Goal: Task Accomplishment & Management: Use online tool/utility

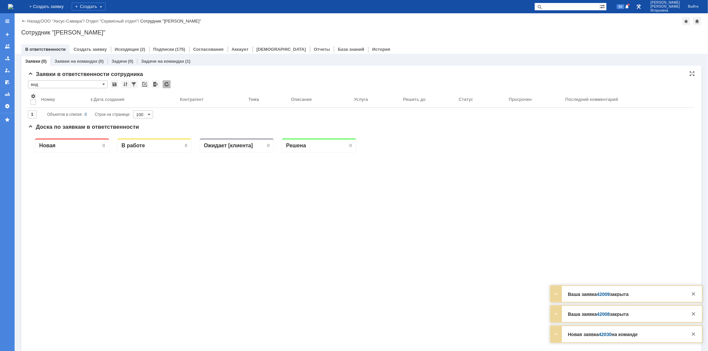
click at [105, 83] on input "вид" at bounding box center [68, 84] width 80 height 8
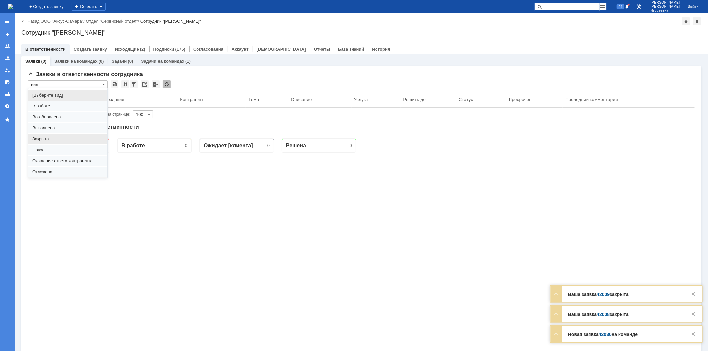
scroll to position [18, 0]
click at [39, 164] on span "вид" at bounding box center [67, 164] width 71 height 5
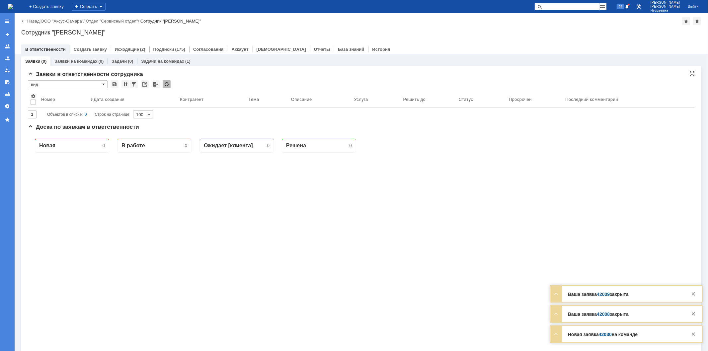
click at [104, 83] on span at bounding box center [103, 84] width 3 height 5
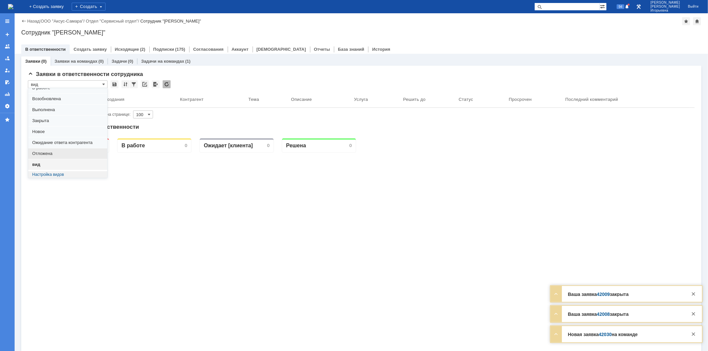
click at [43, 152] on span "Отложена" at bounding box center [67, 153] width 71 height 5
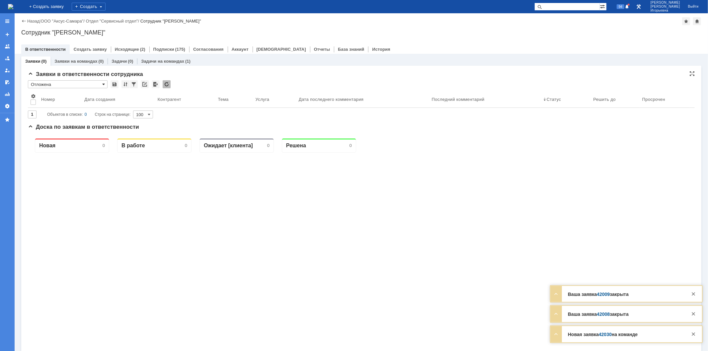
click at [104, 82] on span at bounding box center [103, 84] width 3 height 5
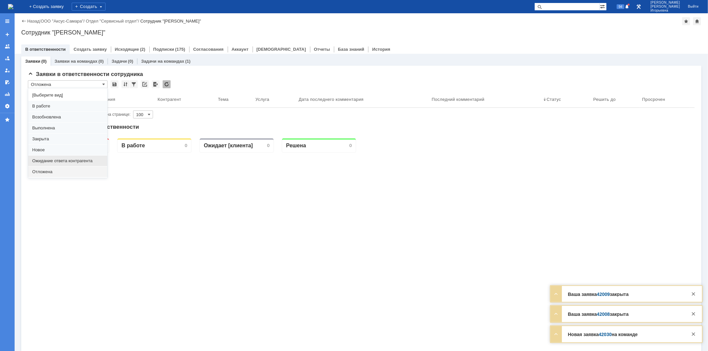
click at [50, 159] on span "Ожидание ответа контрагента" at bounding box center [67, 160] width 71 height 5
type input "Ожидание ответа контрагента"
type input "20"
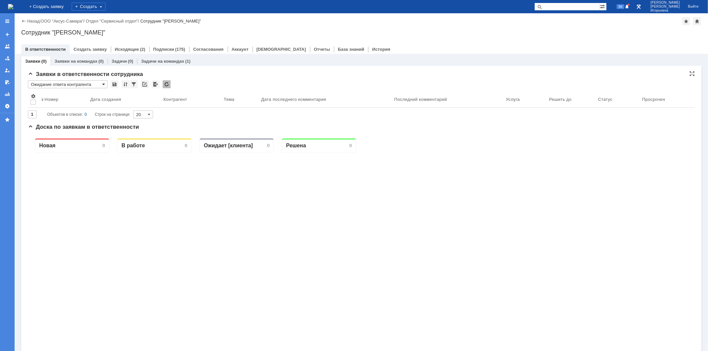
click at [104, 83] on span at bounding box center [103, 84] width 3 height 5
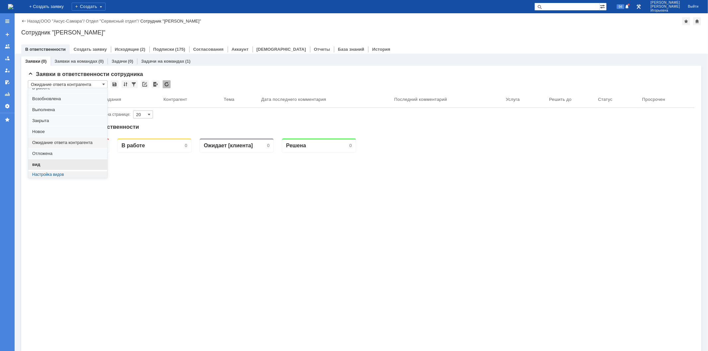
click at [42, 166] on span "вид" at bounding box center [67, 164] width 71 height 5
type input "вид"
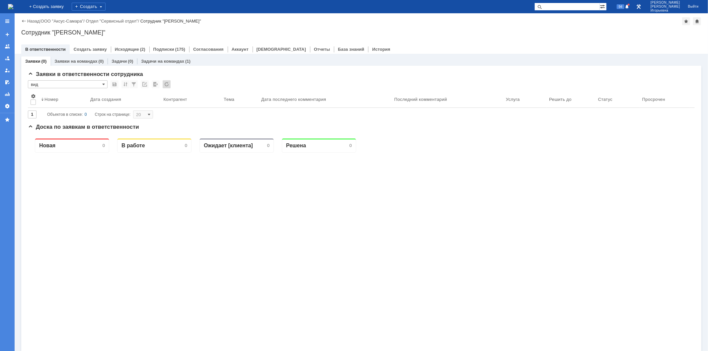
type input "100"
type input "вид"
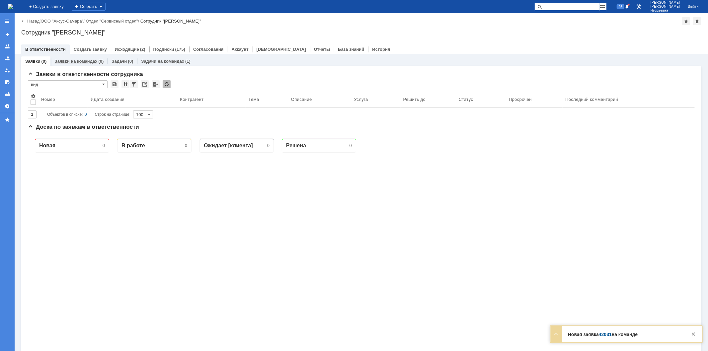
click at [81, 59] on link "Заявки на командах" at bounding box center [75, 61] width 43 height 5
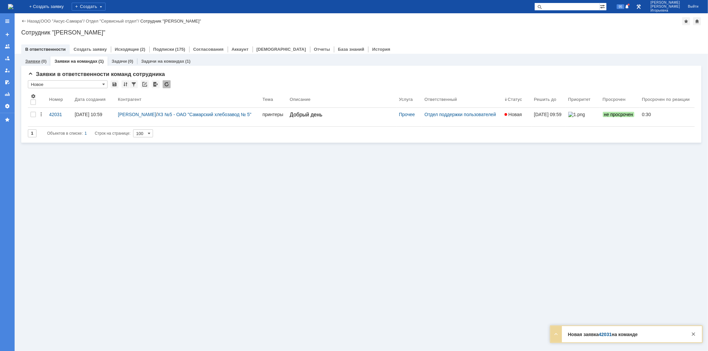
click at [33, 60] on link "Заявки" at bounding box center [32, 61] width 15 height 5
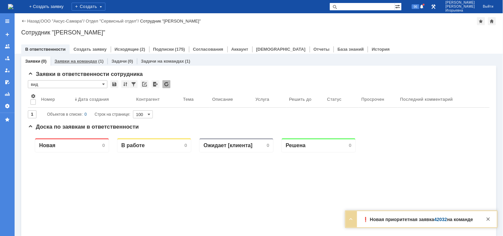
click at [72, 61] on link "Заявки на командах" at bounding box center [75, 61] width 43 height 5
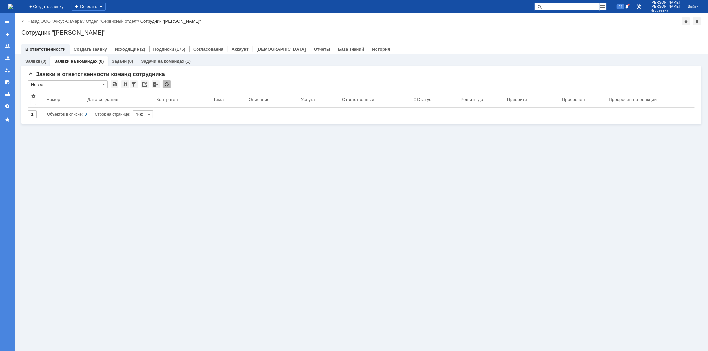
click at [37, 62] on link "Заявки" at bounding box center [32, 61] width 15 height 5
